Goal: Information Seeking & Learning: Learn about a topic

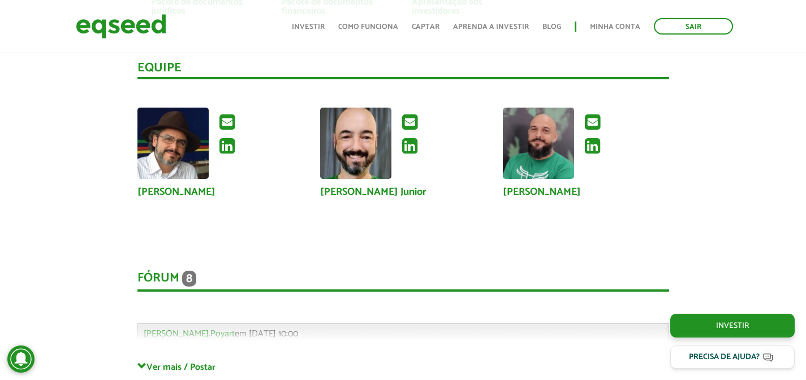
scroll to position [2876, 0]
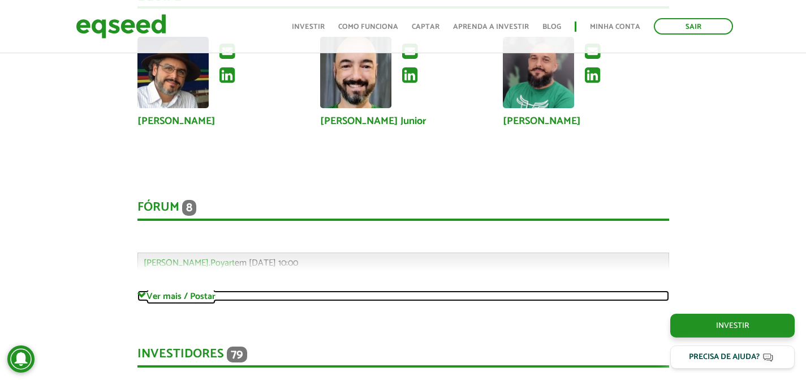
click at [156, 290] on link "Ver mais / Postar" at bounding box center [403, 295] width 532 height 11
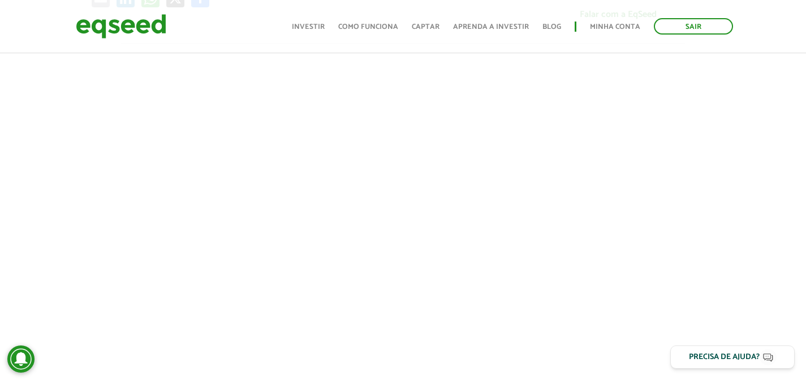
scroll to position [0, 0]
